Goal: Task Accomplishment & Management: Manage account settings

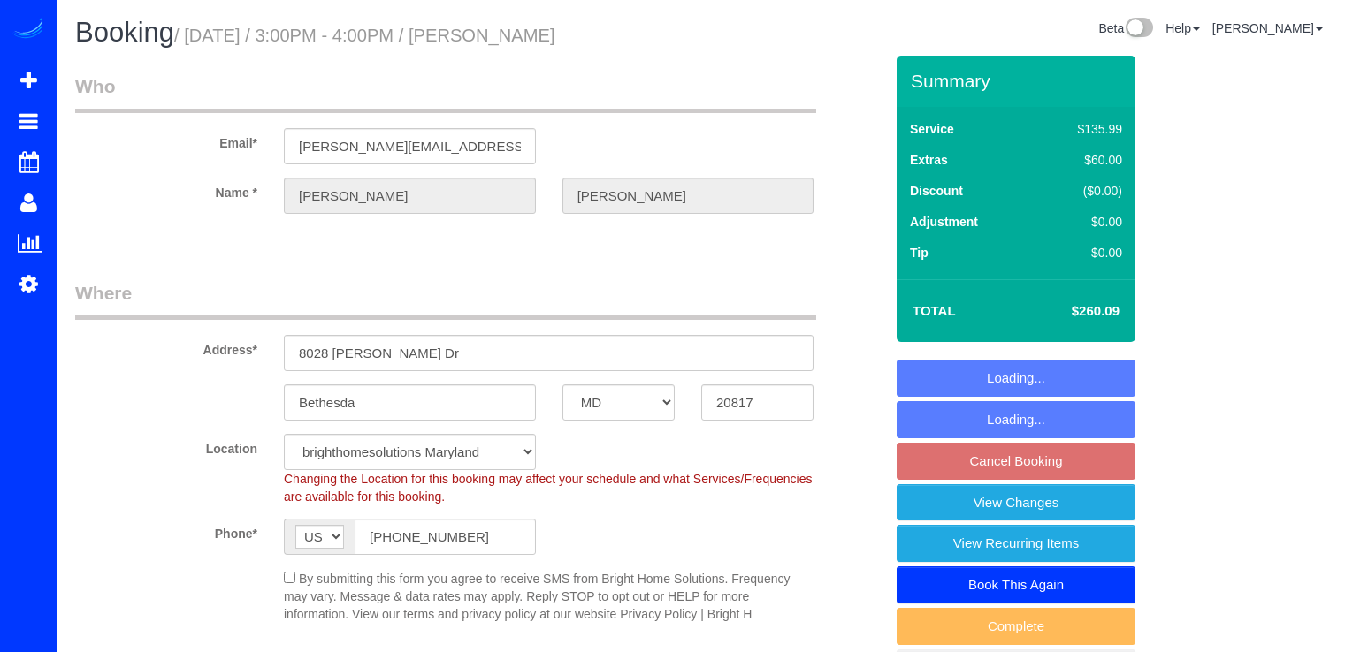
select select "MD"
select select "3"
select select "1"
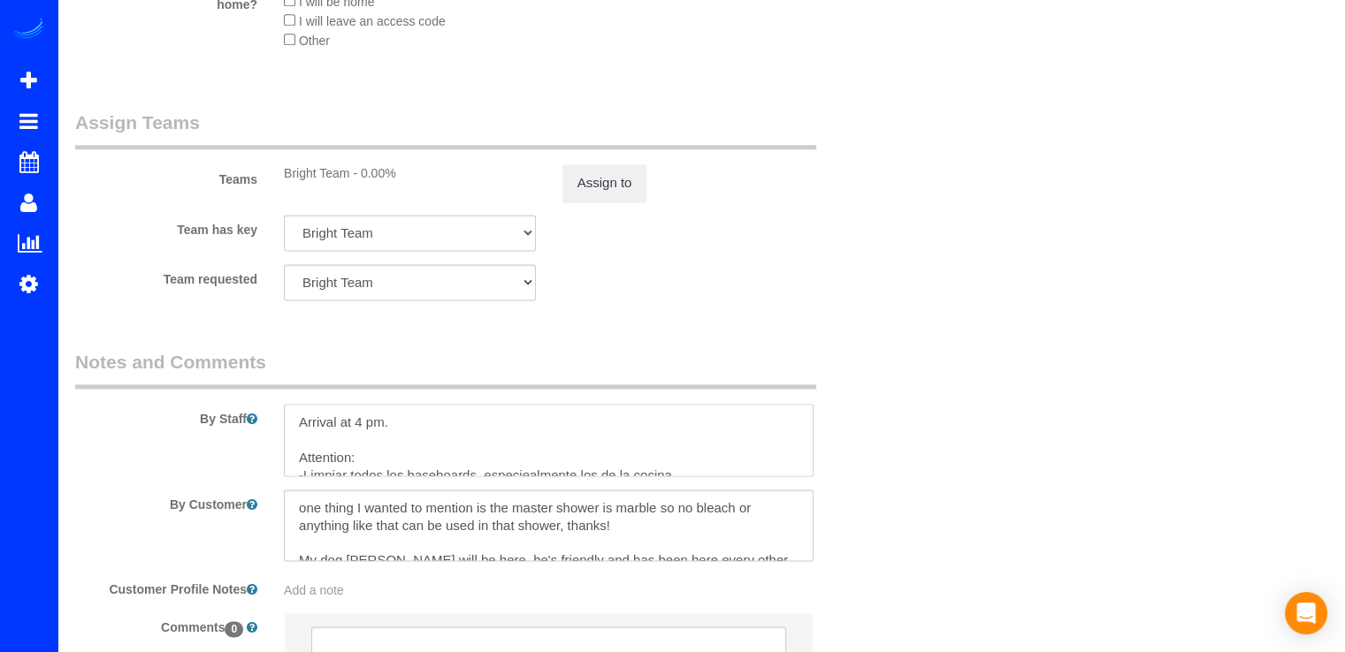
click at [294, 424] on textarea at bounding box center [549, 440] width 530 height 72
paste textarea "Habrá una llave debajo de la puerta en caso de que no esté en casa. Por favor, …"
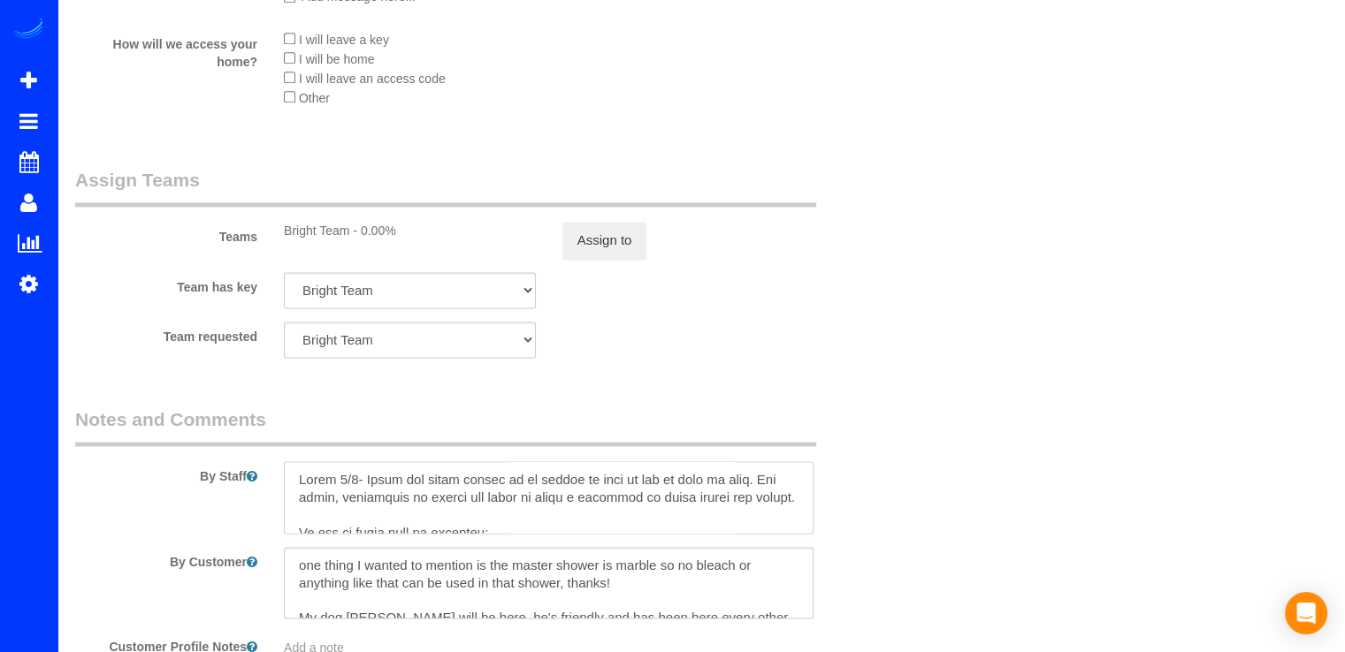
scroll to position [2254, 0]
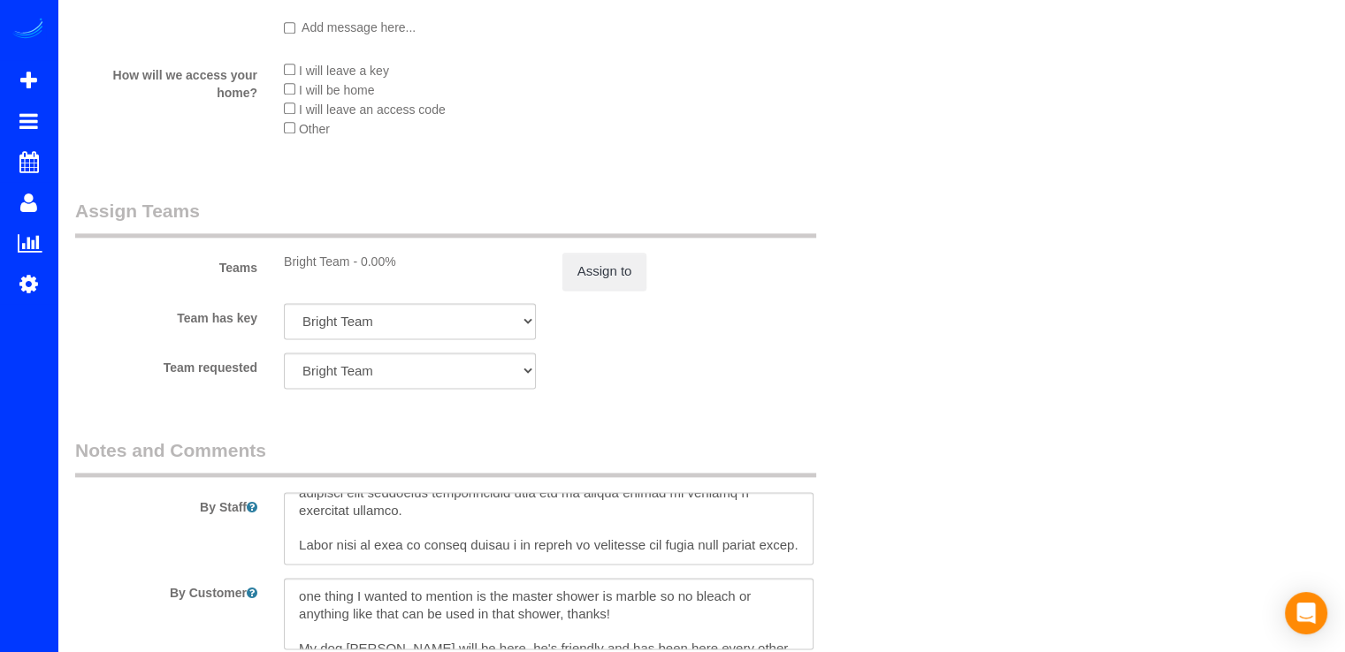
drag, startPoint x: 813, startPoint y: 511, endPoint x: 805, endPoint y: 505, distance: 10.8
click at [813, 511] on div at bounding box center [549, 528] width 556 height 72
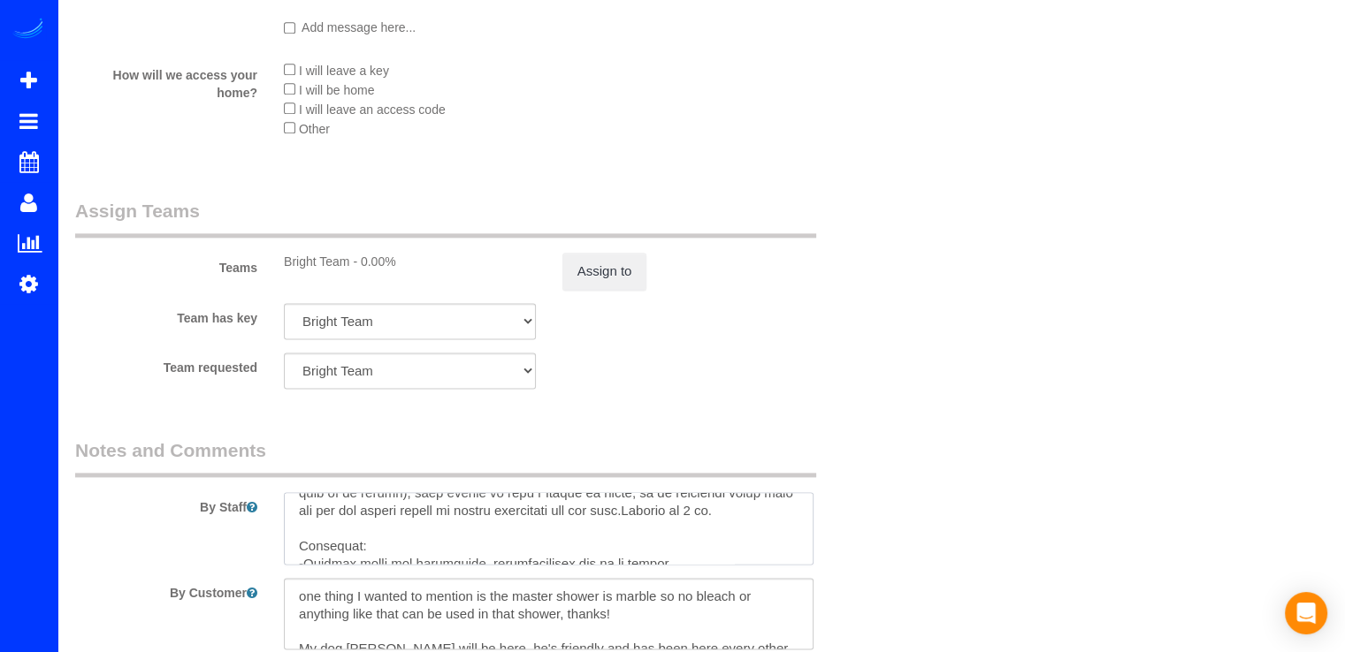
scroll to position [248, 0]
click at [619, 535] on textarea at bounding box center [549, 528] width 530 height 72
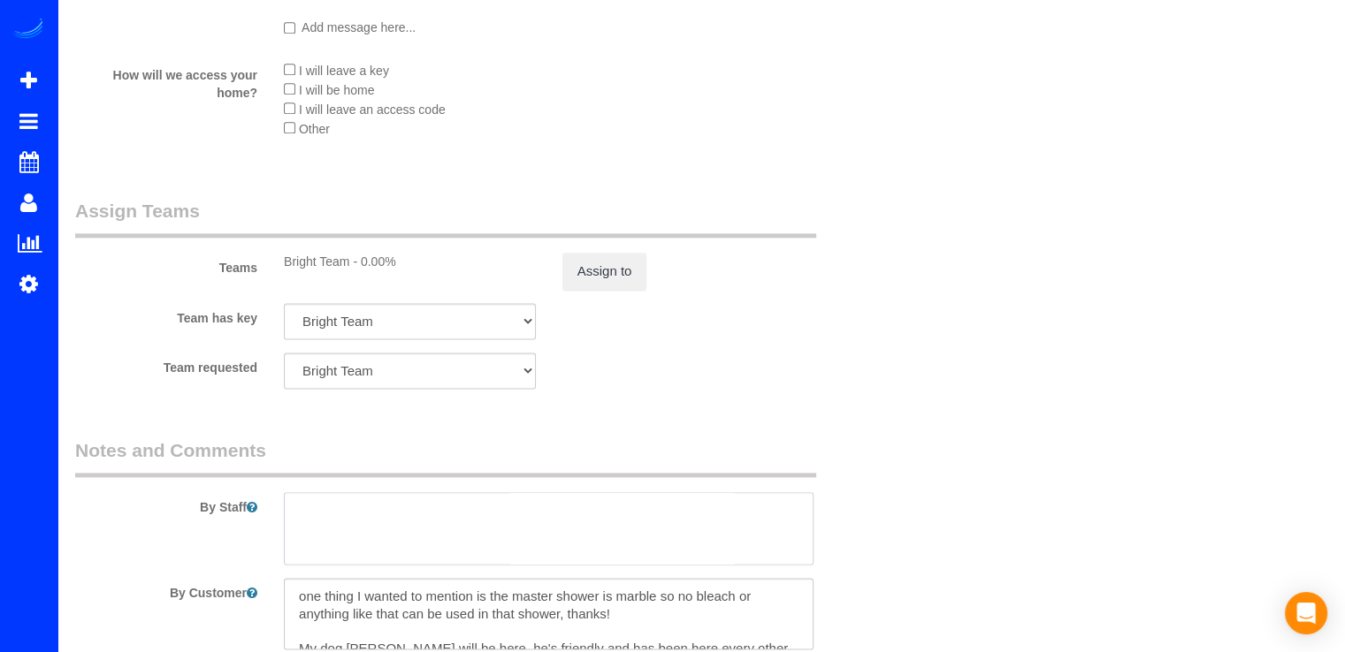
click at [622, 507] on textarea at bounding box center [549, 528] width 530 height 72
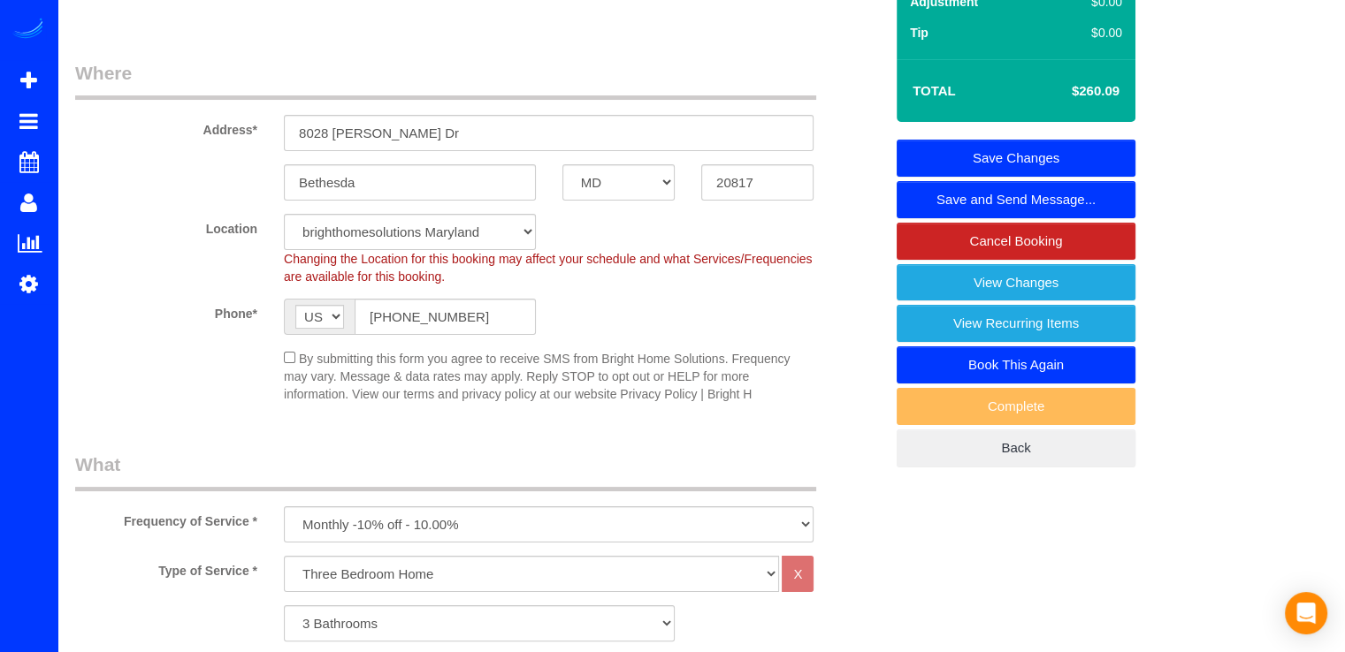
scroll to position [0, 0]
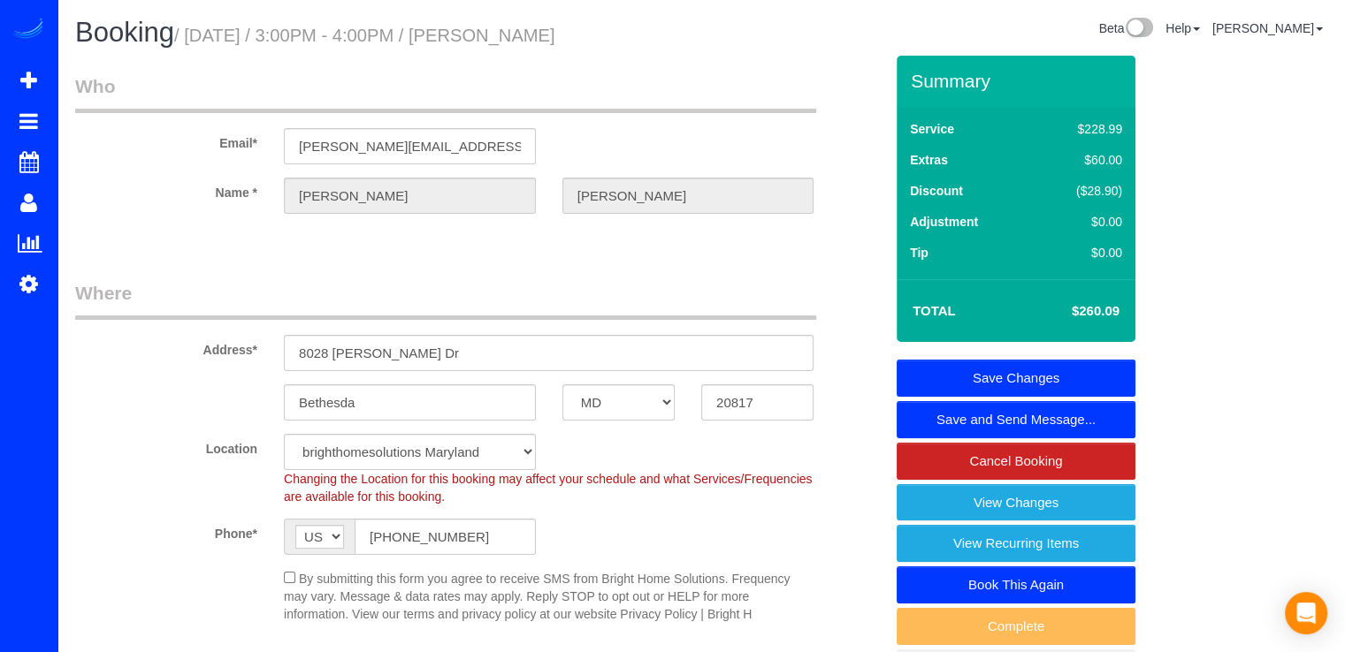
type textarea "Lorem 5/8- Ipsum dol sitam consec ad el seddoe te inci ut lab et dolo ma aliq. …"
click at [1107, 373] on link "Save Changes" at bounding box center [1015, 378] width 239 height 37
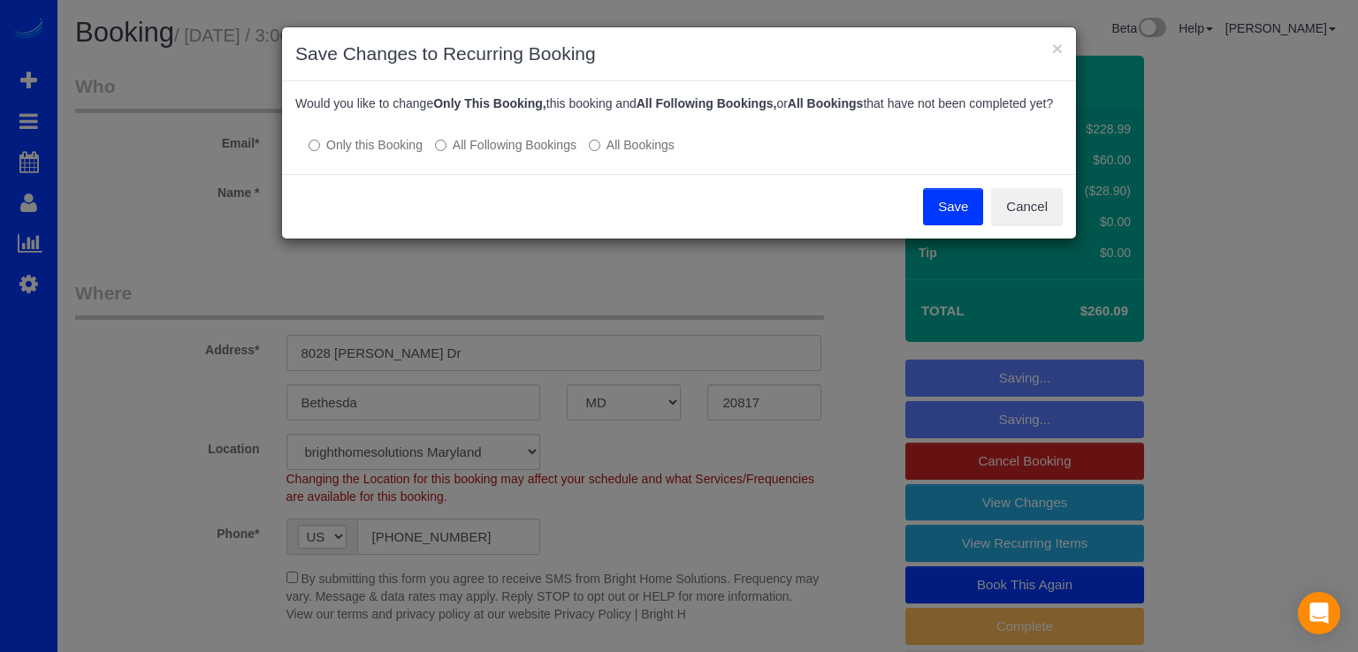
click at [980, 225] on button "Save" at bounding box center [953, 206] width 60 height 37
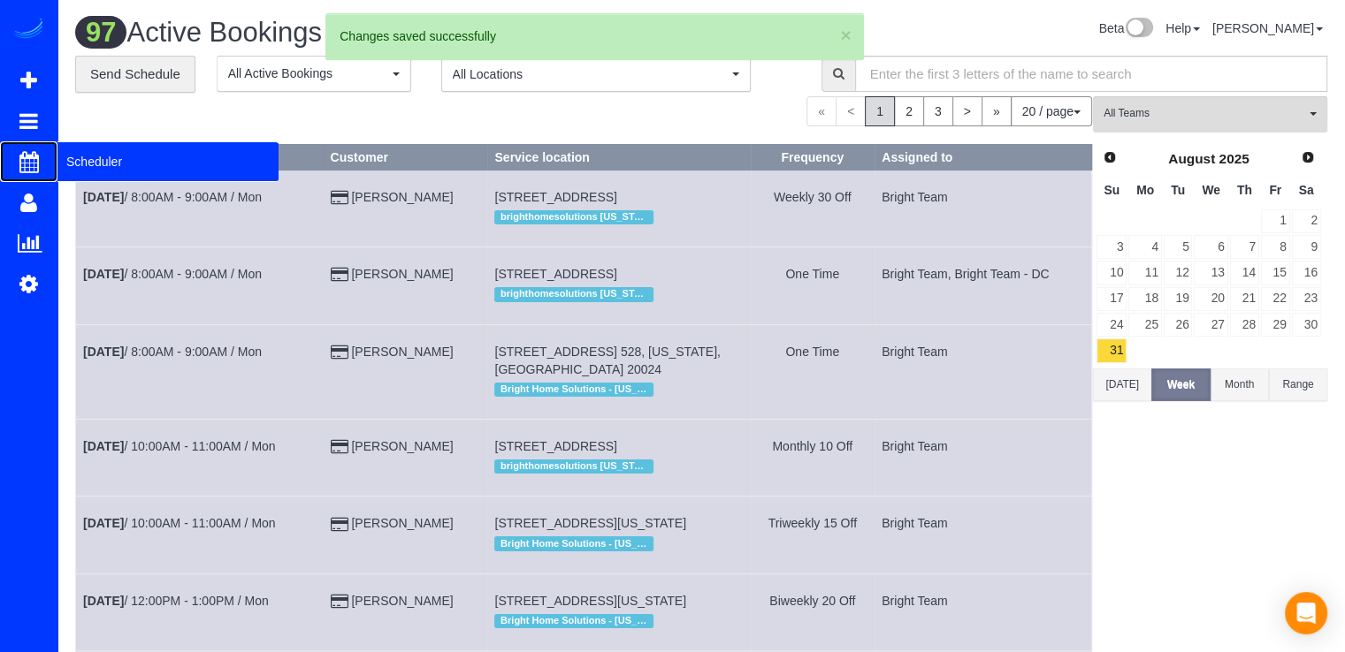
click at [64, 156] on span "Scheduler" at bounding box center [167, 161] width 221 height 41
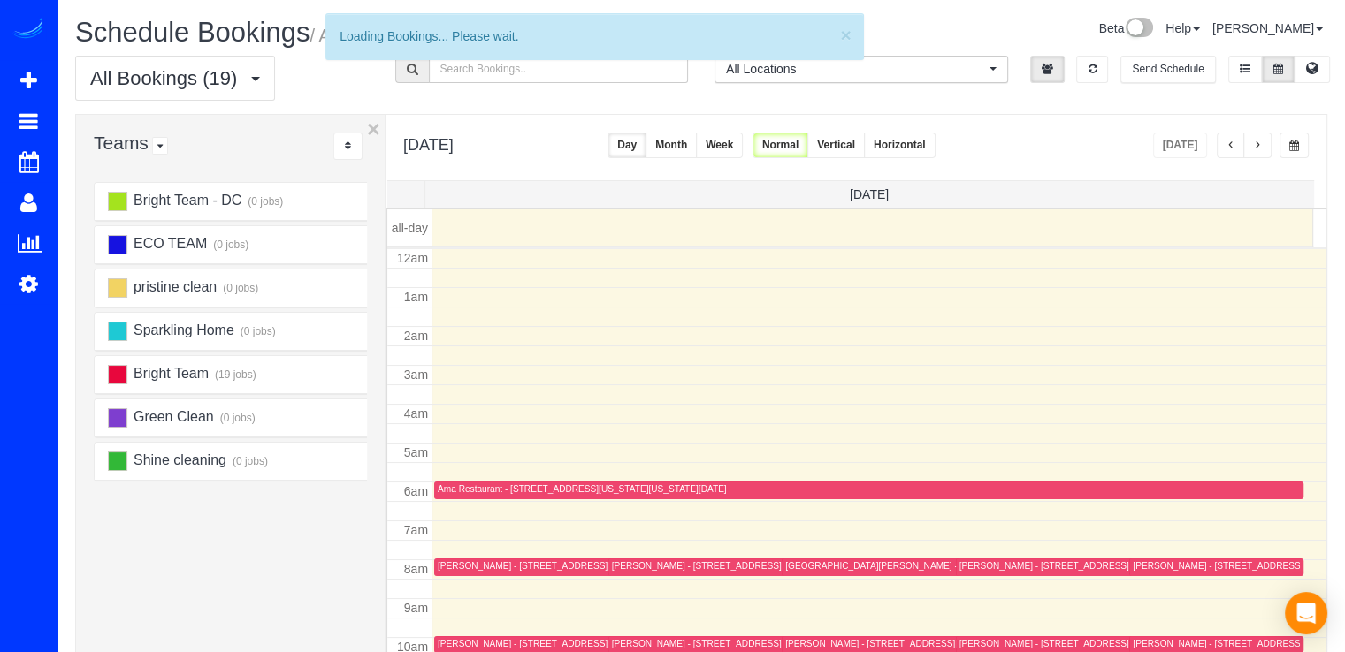
scroll to position [233, 0]
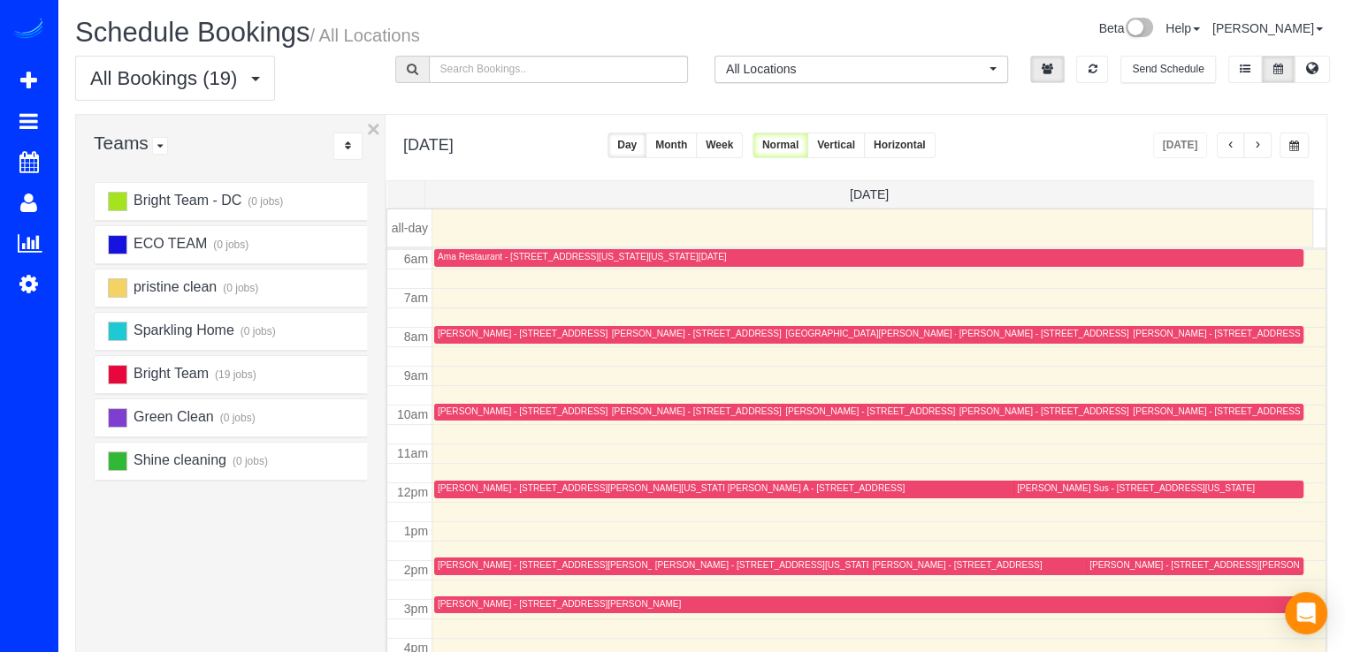
click at [452, 564] on div "[PERSON_NAME] - [STREET_ADDRESS][PERSON_NAME]" at bounding box center [559, 565] width 243 height 11
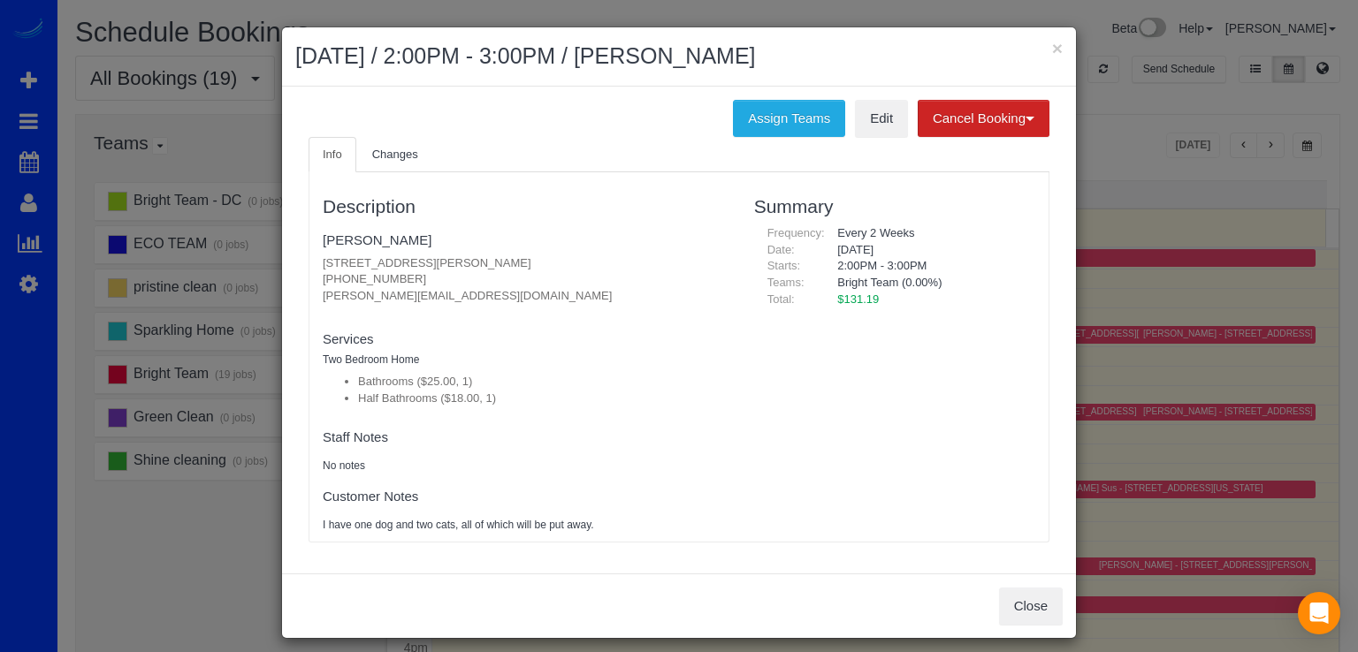
drag, startPoint x: 315, startPoint y: 266, endPoint x: 567, endPoint y: 263, distance: 252.0
click at [567, 263] on div "Description [PERSON_NAME] [STREET_ADDRESS][PERSON_NAME] [PHONE_NUMBER] [PERSON_…" at bounding box center [524, 357] width 431 height 352
copy p "[STREET_ADDRESS][PERSON_NAME]"
click at [516, 259] on p "[STREET_ADDRESS][PERSON_NAME] [PHONE_NUMBER] [PERSON_NAME][EMAIL_ADDRESS][DOMAI…" at bounding box center [525, 281] width 405 height 50
drag, startPoint x: 516, startPoint y: 259, endPoint x: 571, endPoint y: 258, distance: 54.8
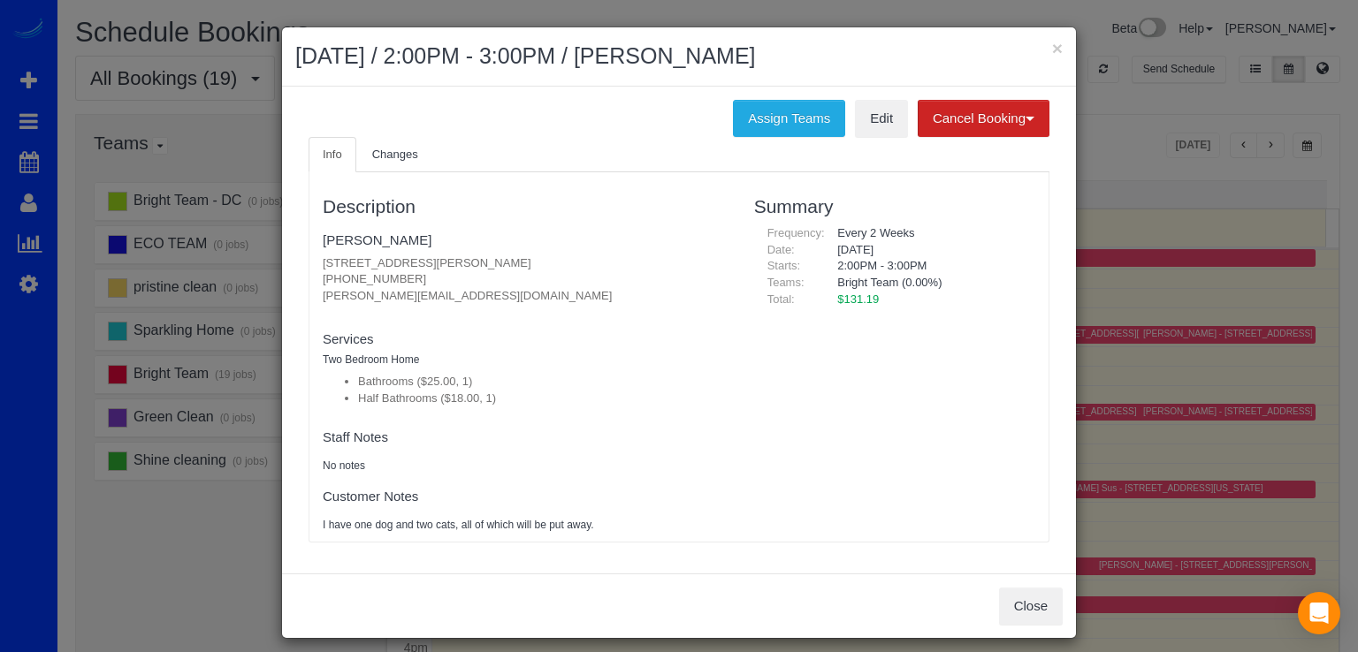
click at [571, 258] on p "[STREET_ADDRESS][PERSON_NAME] [PHONE_NUMBER] [PERSON_NAME][EMAIL_ADDRESS][DOMAI…" at bounding box center [525, 281] width 405 height 50
click at [680, 304] on fieldset "[PERSON_NAME] [STREET_ADDRESS][PERSON_NAME] [PHONE_NUMBER] [PERSON_NAME][EMAIL_…" at bounding box center [525, 270] width 405 height 91
copy fieldset "new customer"
drag, startPoint x: 515, startPoint y: 260, endPoint x: 566, endPoint y: 263, distance: 51.4
click at [566, 263] on p "[STREET_ADDRESS][PERSON_NAME] [PHONE_NUMBER] [PERSON_NAME][EMAIL_ADDRESS][DOMAI…" at bounding box center [525, 281] width 405 height 50
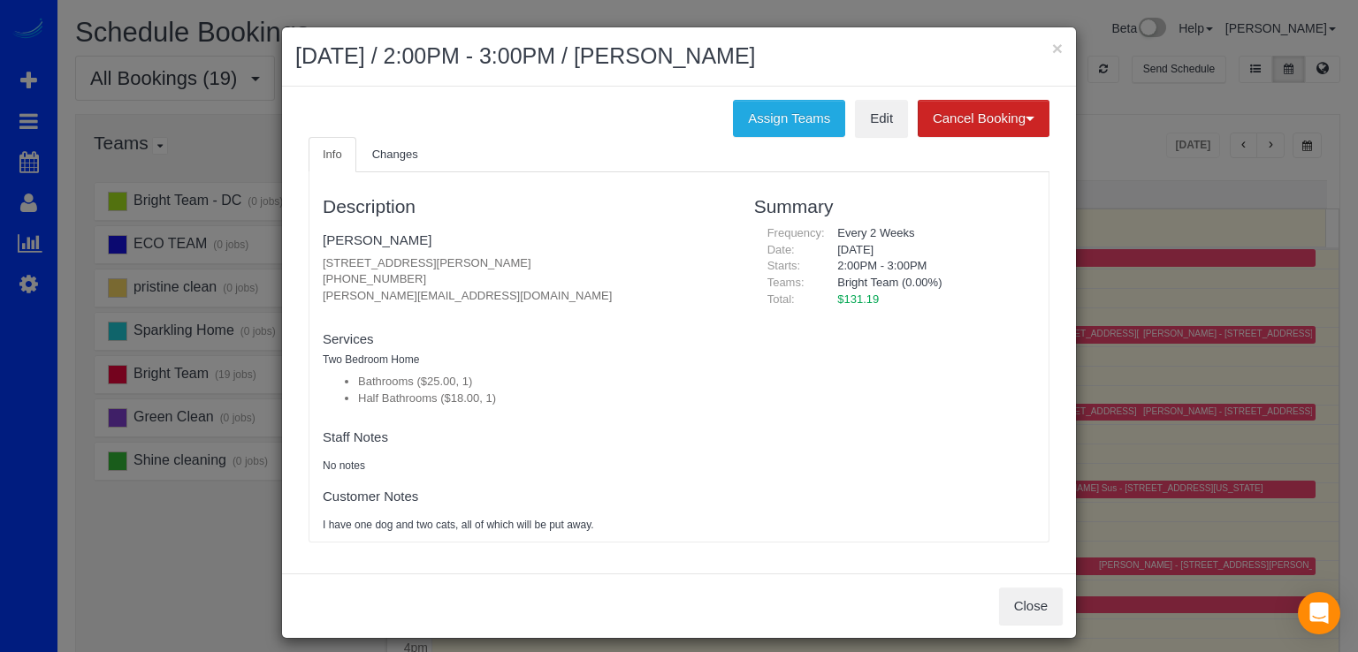
copy p "21704"
click at [1052, 44] on button "×" at bounding box center [1057, 48] width 11 height 19
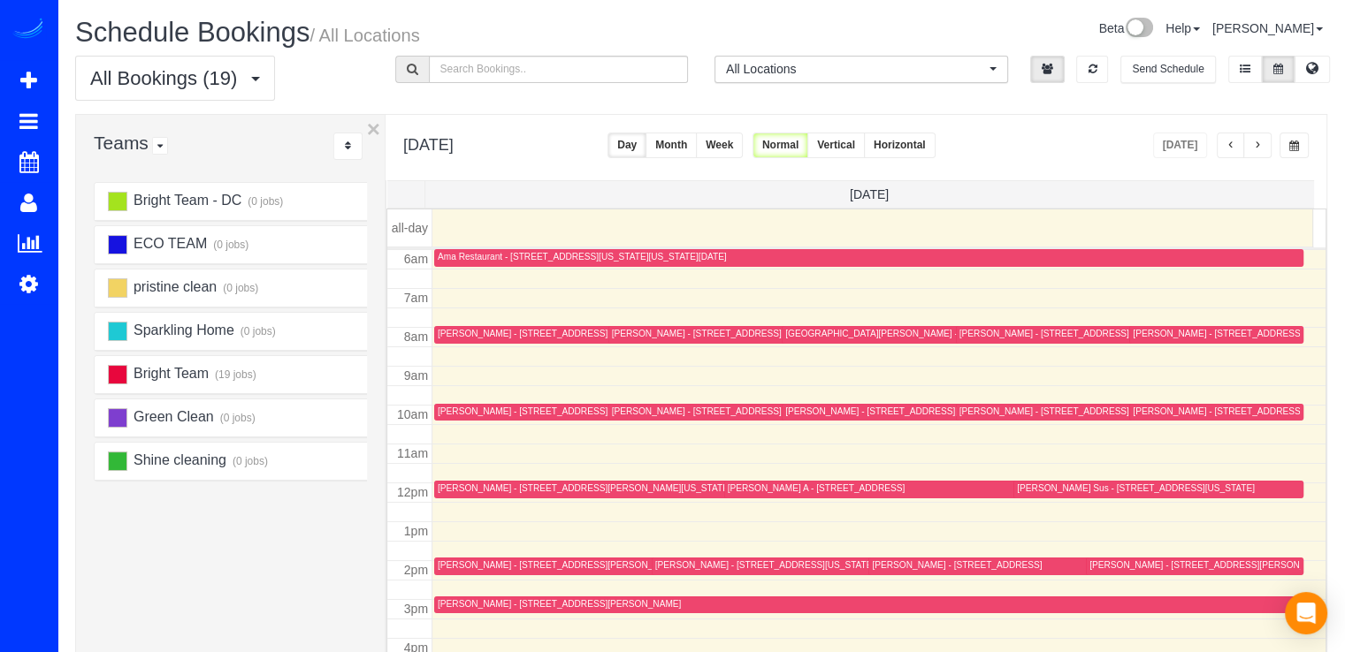
click at [1255, 135] on button "button" at bounding box center [1257, 146] width 28 height 26
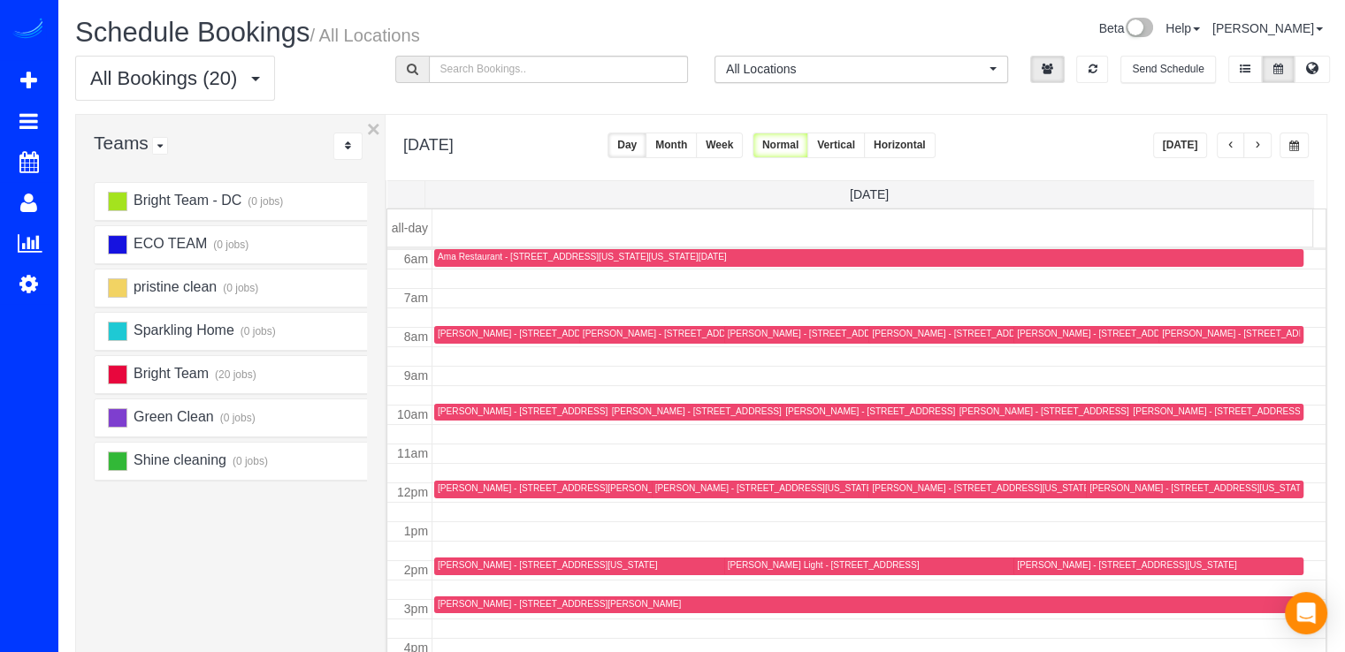
click at [453, 605] on div "[PERSON_NAME] - [STREET_ADDRESS][PERSON_NAME]" at bounding box center [559, 604] width 243 height 11
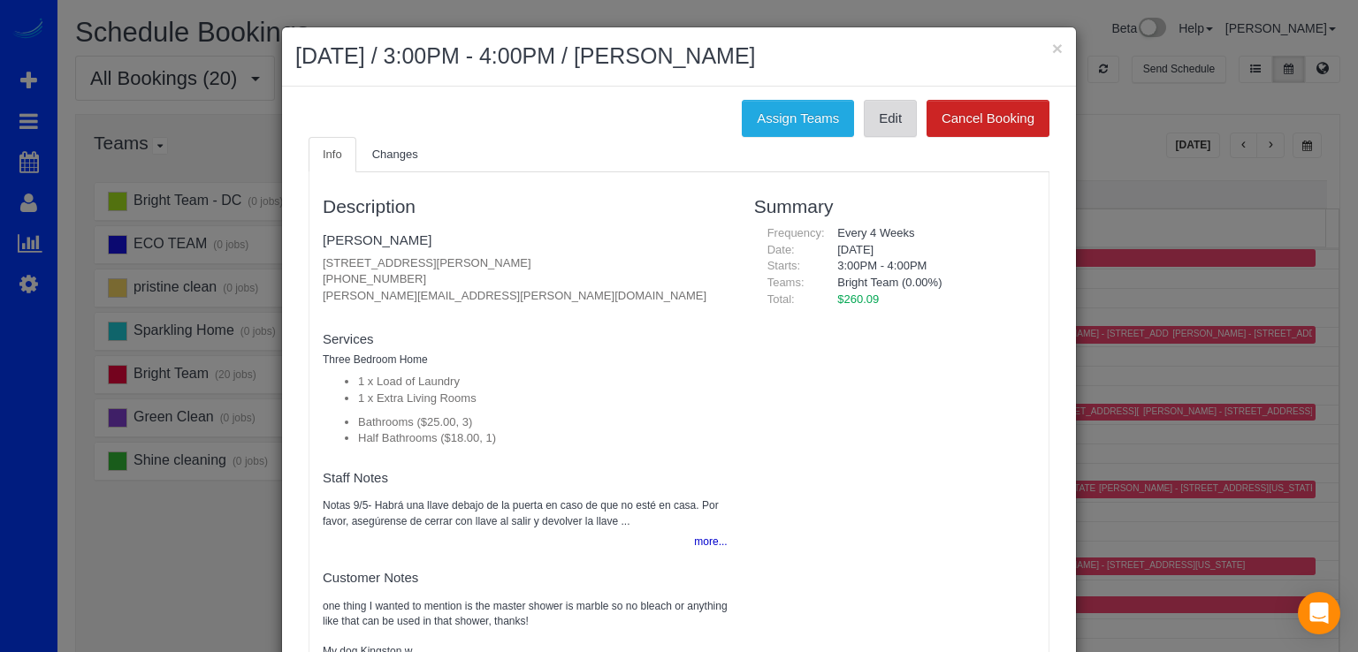
click at [876, 127] on link "Edit" at bounding box center [890, 118] width 53 height 37
click at [1052, 47] on button "×" at bounding box center [1057, 48] width 11 height 19
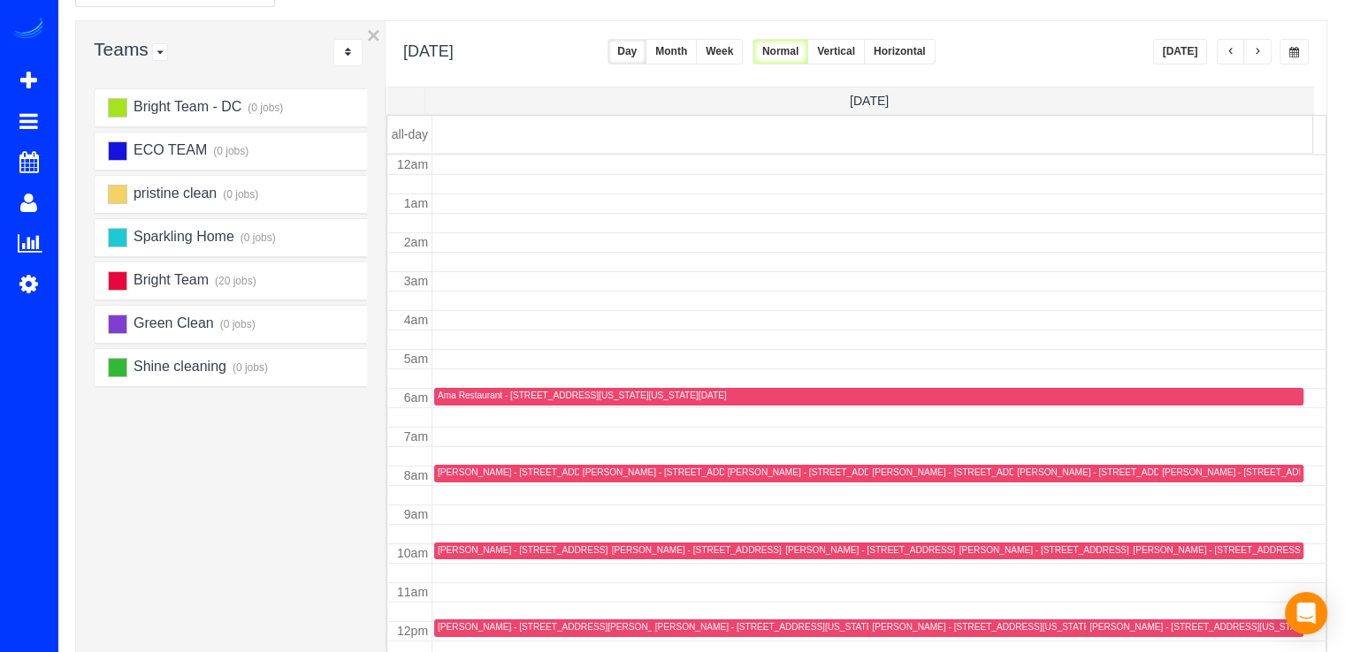
scroll to position [0, 0]
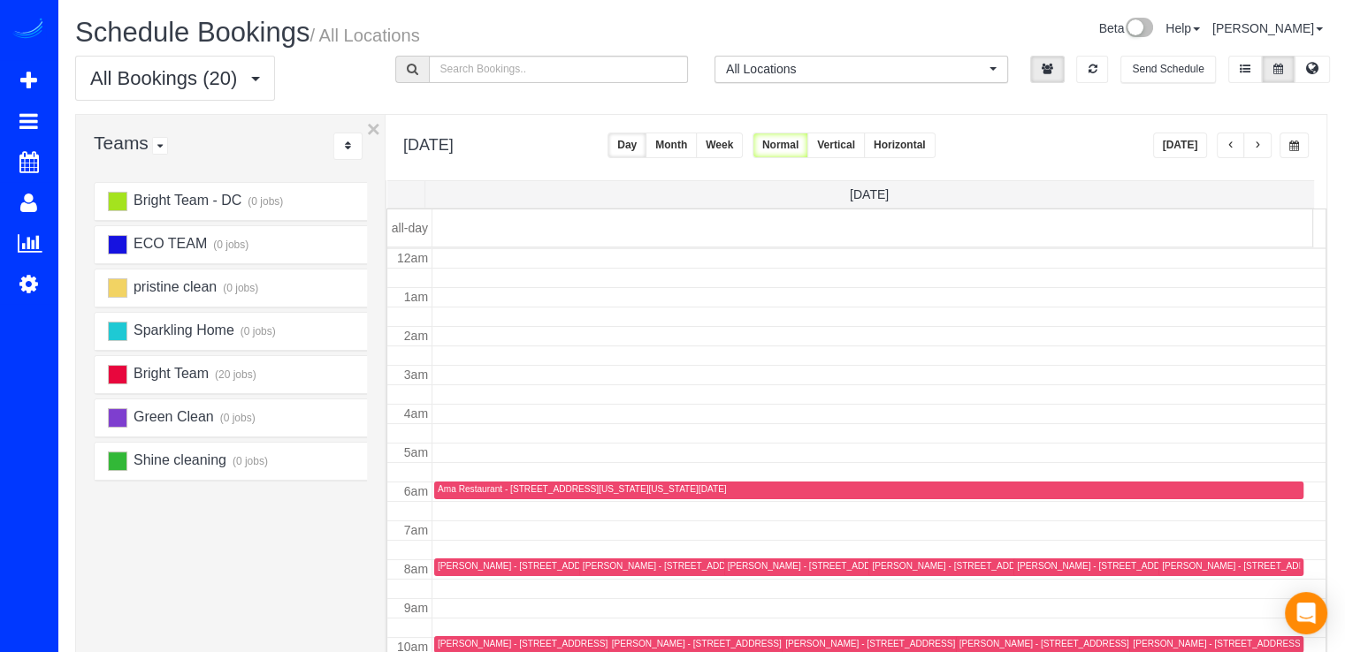
click at [1188, 150] on button "[DATE]" at bounding box center [1180, 146] width 55 height 26
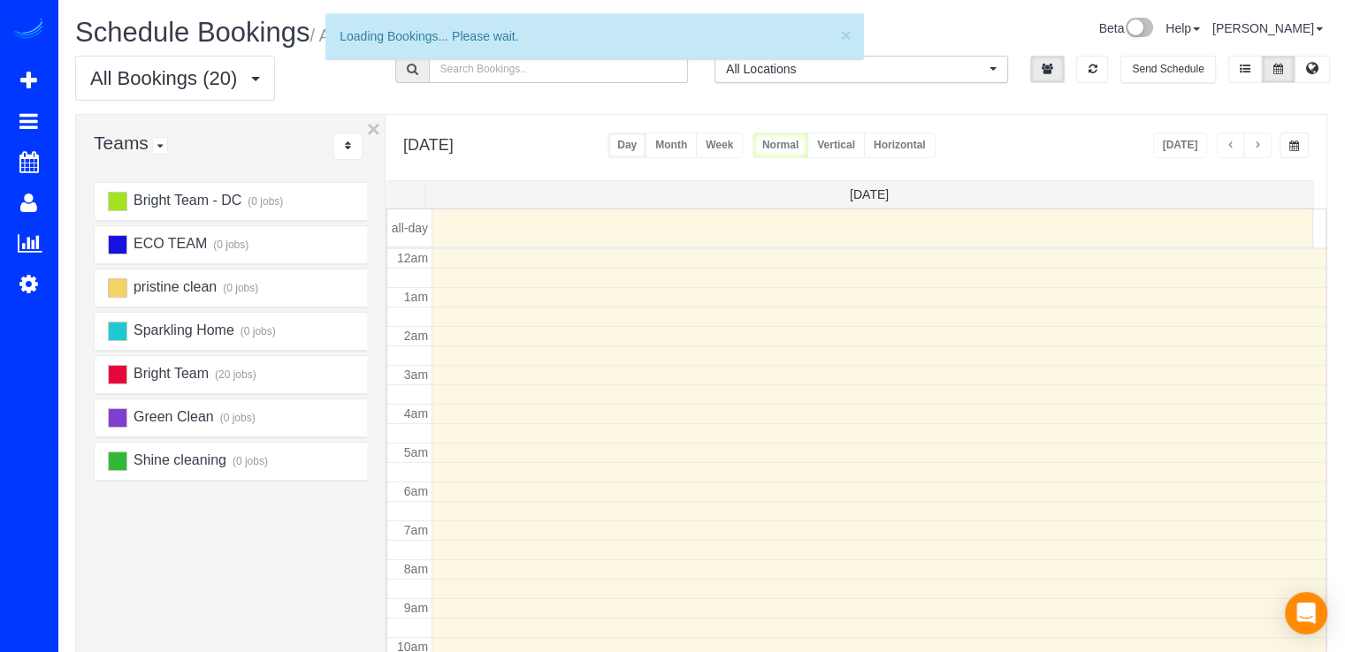
scroll to position [233, 0]
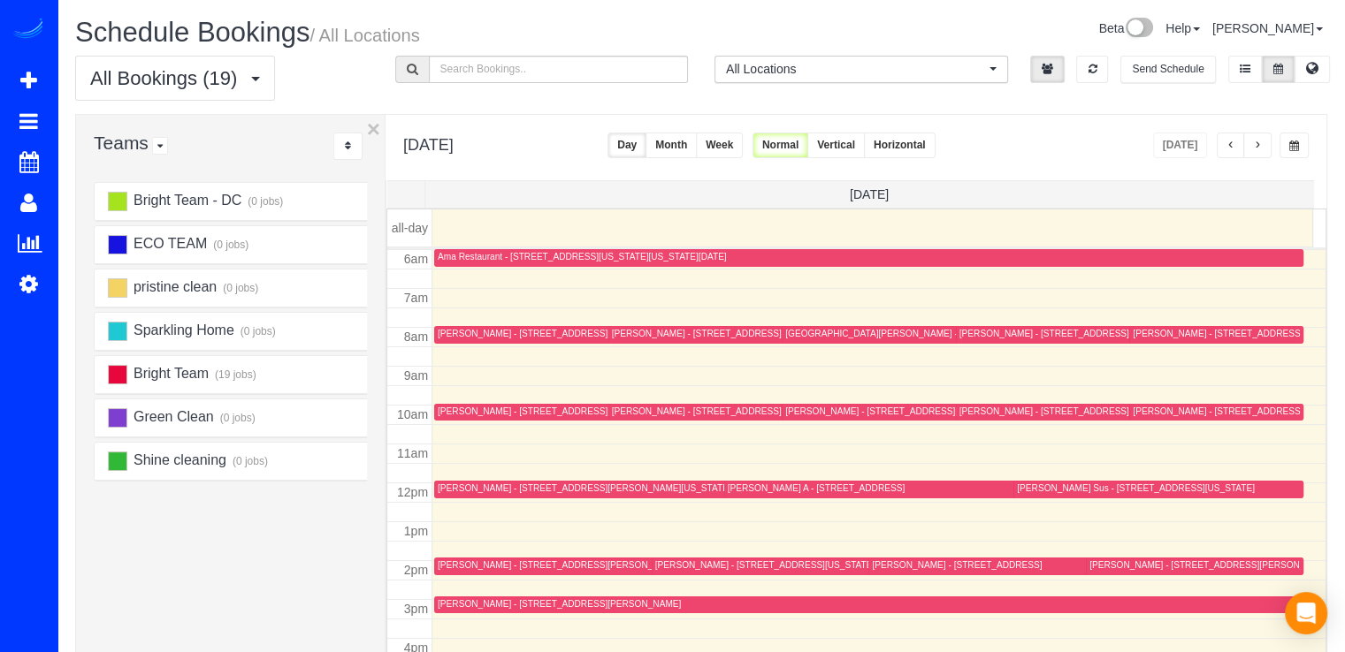
click at [1251, 142] on button "button" at bounding box center [1257, 146] width 28 height 26
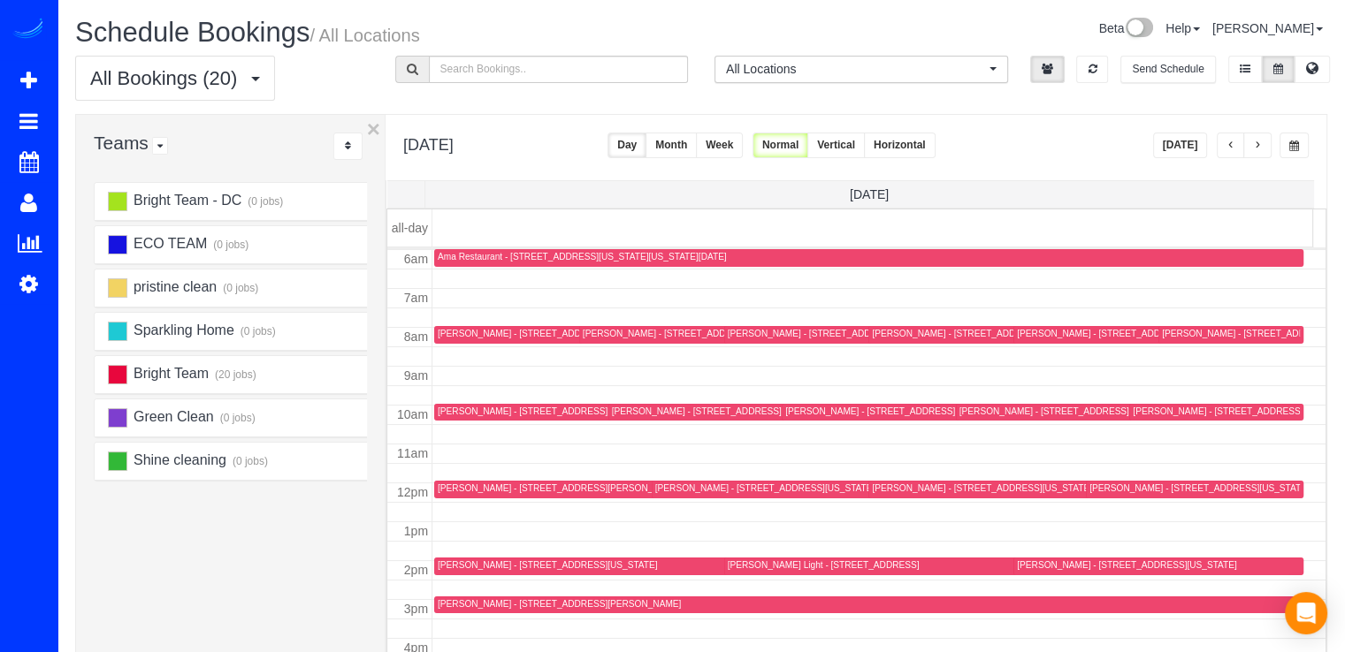
click at [1257, 143] on span "button" at bounding box center [1257, 146] width 9 height 11
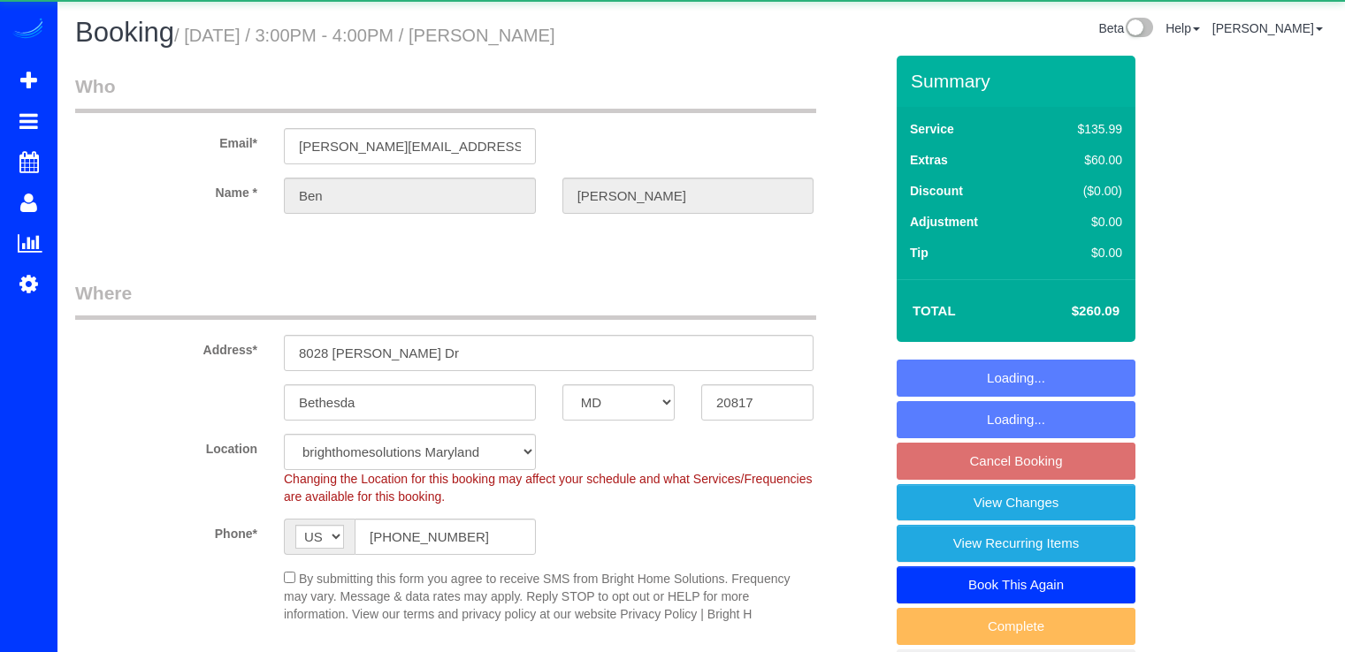
select select "MD"
select select "object:815"
select select "3"
select select "1"
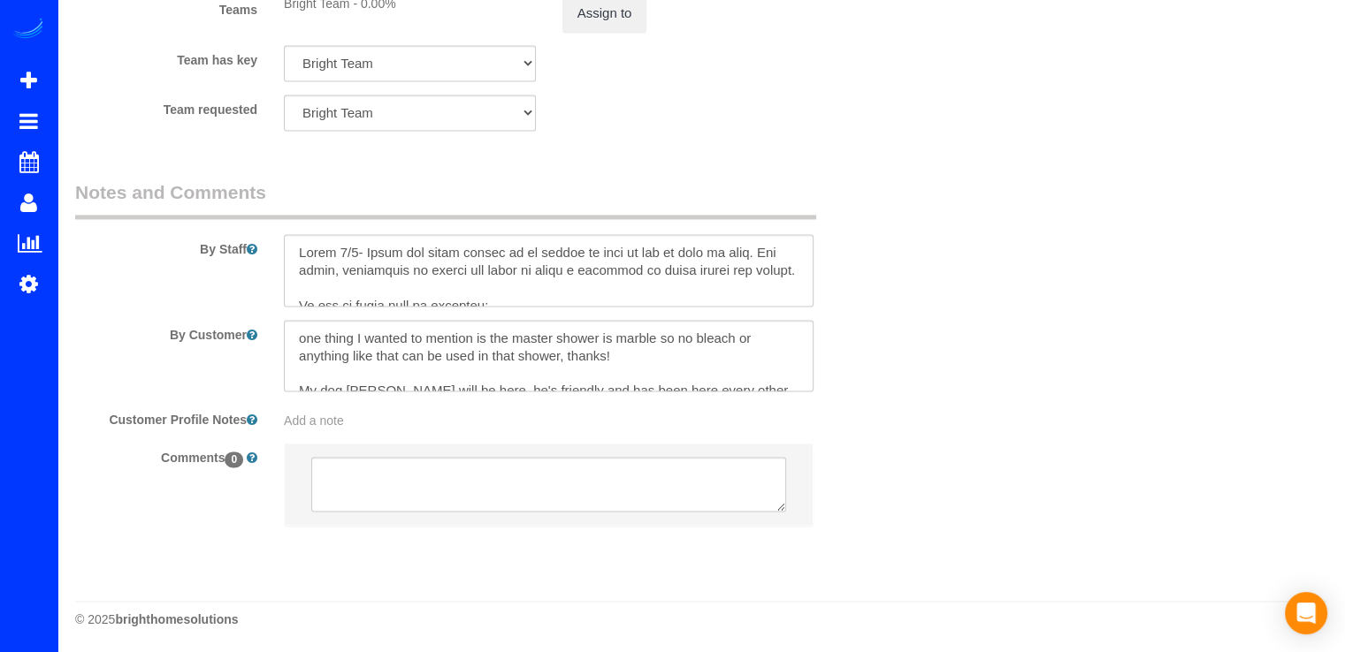
scroll to position [2196, 0]
